Goal: Information Seeking & Learning: Check status

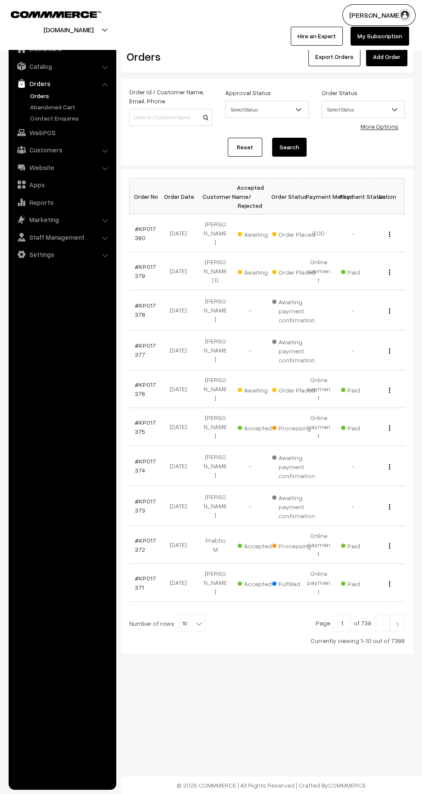
click at [152, 225] on link "#KP017380" at bounding box center [145, 233] width 21 height 16
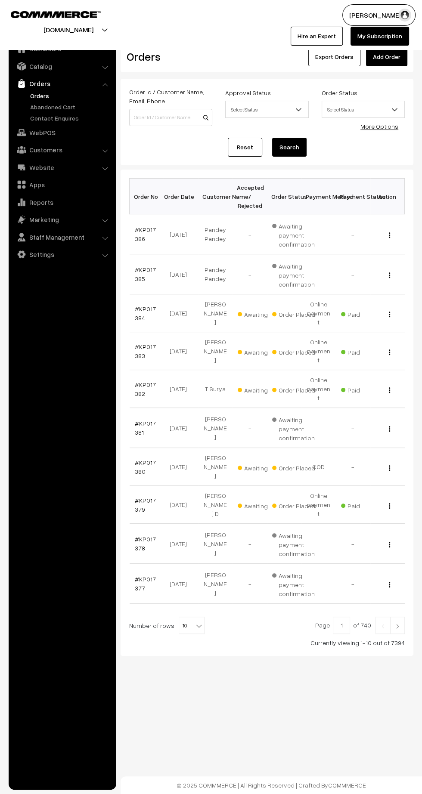
click at [141, 229] on link "#KP017386" at bounding box center [145, 234] width 21 height 16
click at [137, 381] on link "#KP017382" at bounding box center [145, 389] width 21 height 16
click at [395, 624] on img at bounding box center [397, 626] width 8 height 5
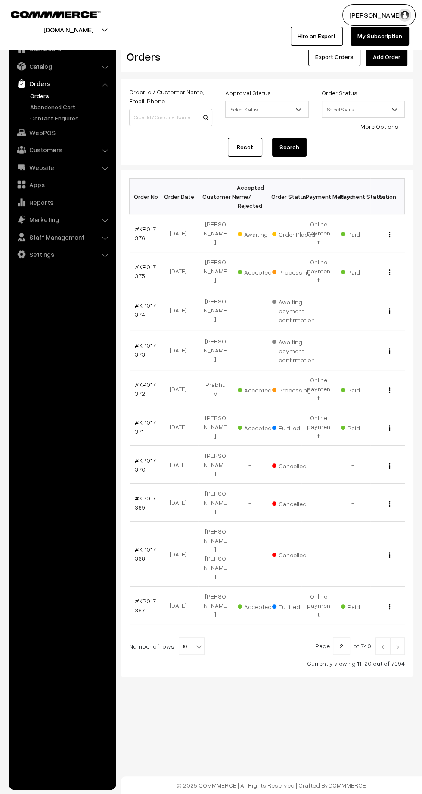
click at [137, 232] on link "#KP017376" at bounding box center [145, 233] width 21 height 16
click at [144, 225] on link "#KP017376" at bounding box center [145, 233] width 21 height 16
click at [149, 263] on link "#KP017375" at bounding box center [145, 271] width 21 height 16
click at [141, 381] on link "#KP017372" at bounding box center [145, 389] width 21 height 16
click at [146, 381] on link "#KP017372" at bounding box center [145, 389] width 21 height 16
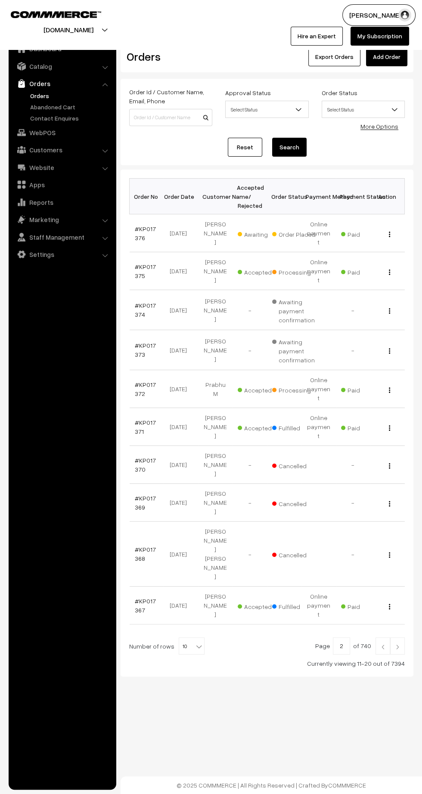
click at [137, 419] on link "#KP017371" at bounding box center [145, 427] width 21 height 16
click at [137, 597] on link "#KP017367" at bounding box center [145, 605] width 21 height 16
click at [395, 644] on img at bounding box center [397, 646] width 8 height 5
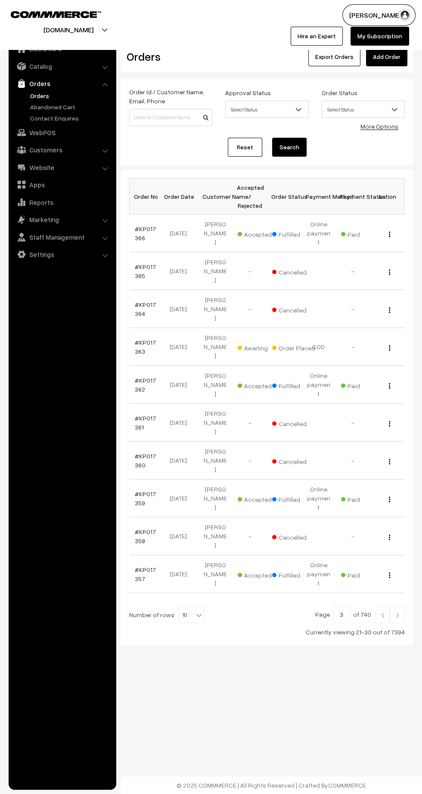
click at [137, 231] on link "#KP017366" at bounding box center [145, 233] width 21 height 16
click at [137, 339] on link "#KP017363" at bounding box center [145, 347] width 21 height 16
click at [142, 377] on link "#KP017362" at bounding box center [145, 385] width 21 height 16
click at [136, 490] on link "#KP017359" at bounding box center [145, 498] width 21 height 16
click at [397, 613] on img at bounding box center [397, 615] width 8 height 5
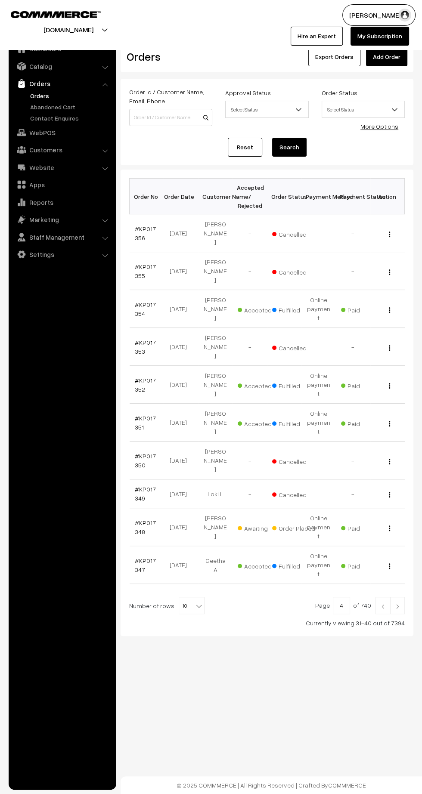
click at [139, 301] on link "#KP017354" at bounding box center [145, 309] width 21 height 16
click at [139, 377] on link "#KP017352" at bounding box center [145, 385] width 21 height 16
click at [136, 414] on link "#KP017351" at bounding box center [145, 422] width 21 height 16
click at [137, 519] on link "#KP017348" at bounding box center [145, 527] width 21 height 16
